Goal: Find specific page/section: Find specific page/section

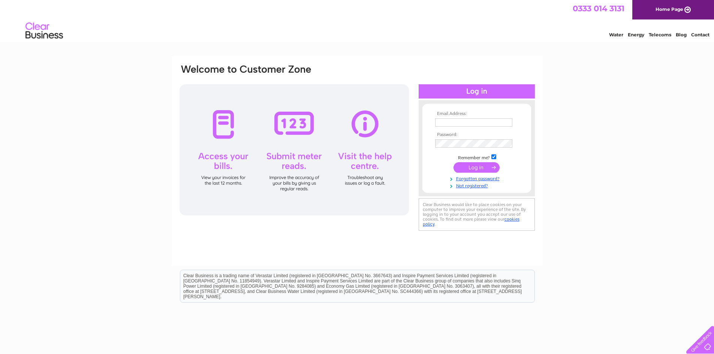
type input "[PERSON_NAME][EMAIL_ADDRESS][DOMAIN_NAME]"
click at [475, 168] on input "submit" at bounding box center [477, 167] width 46 height 10
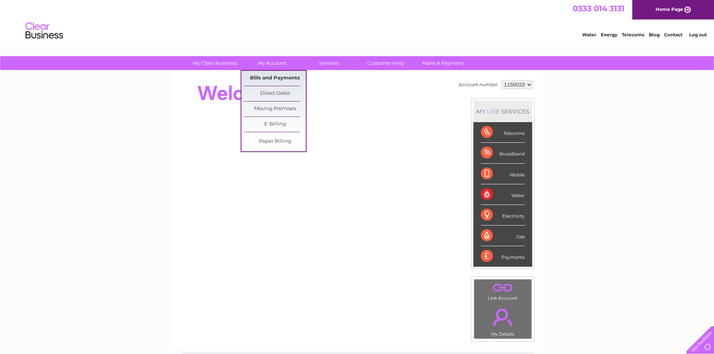
click at [266, 76] on link "Bills and Payments" at bounding box center [275, 78] width 62 height 15
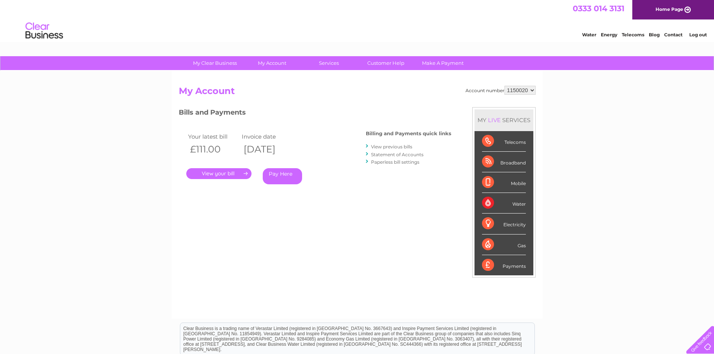
click at [217, 174] on link "." at bounding box center [218, 173] width 65 height 11
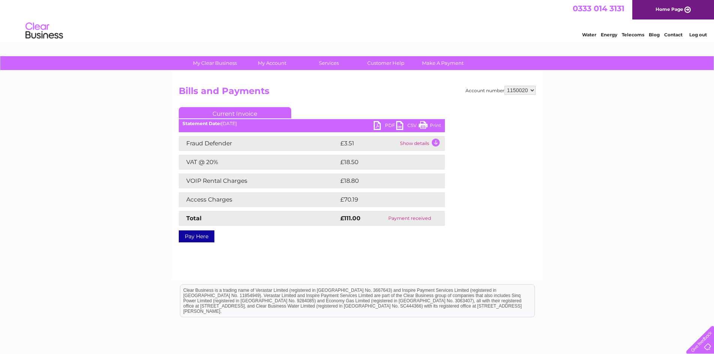
click at [427, 126] on link "Print" at bounding box center [430, 126] width 22 height 11
click at [379, 124] on link "PDF" at bounding box center [385, 126] width 22 height 11
